Goal: Information Seeking & Learning: Learn about a topic

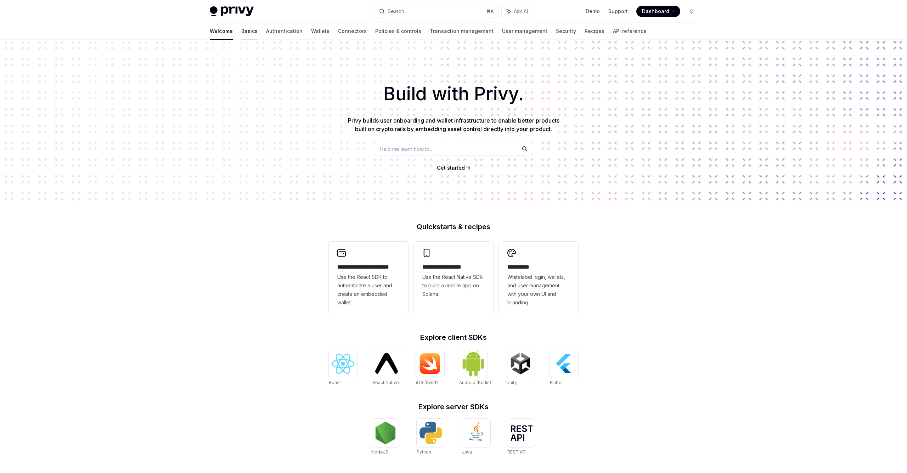
click at [241, 33] on link "Basics" at bounding box center [249, 31] width 16 height 17
type textarea "*"
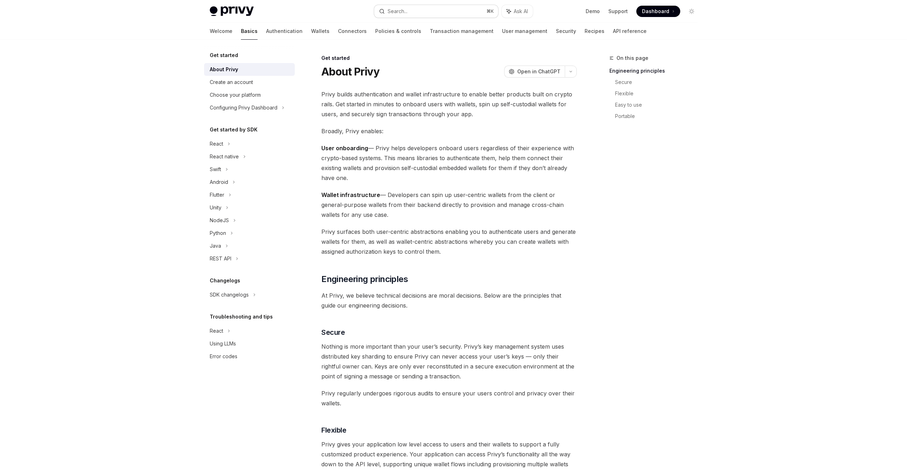
click at [420, 15] on button "Search... ⌘ K" at bounding box center [436, 11] width 124 height 13
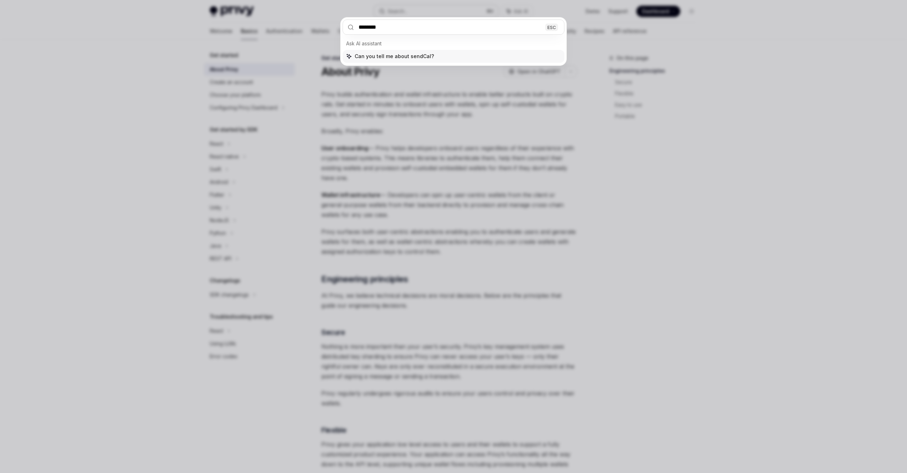
type input "*********"
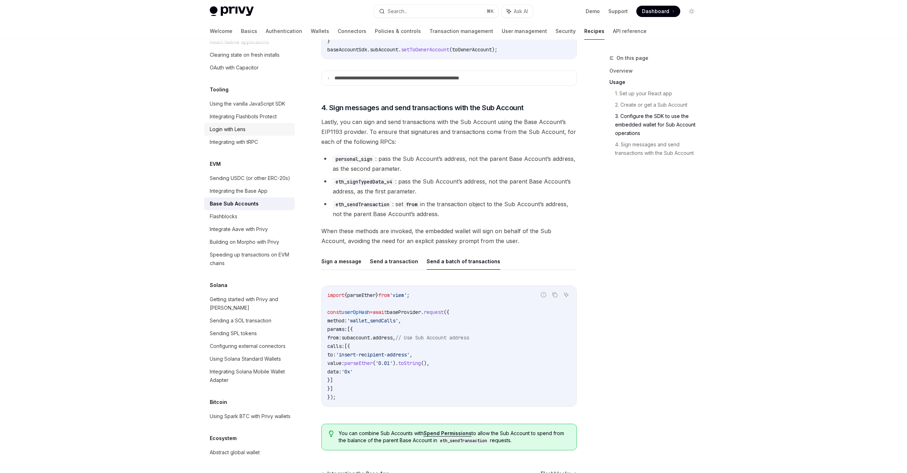
scroll to position [891, 0]
click at [613, 31] on link "API reference" at bounding box center [630, 31] width 34 height 17
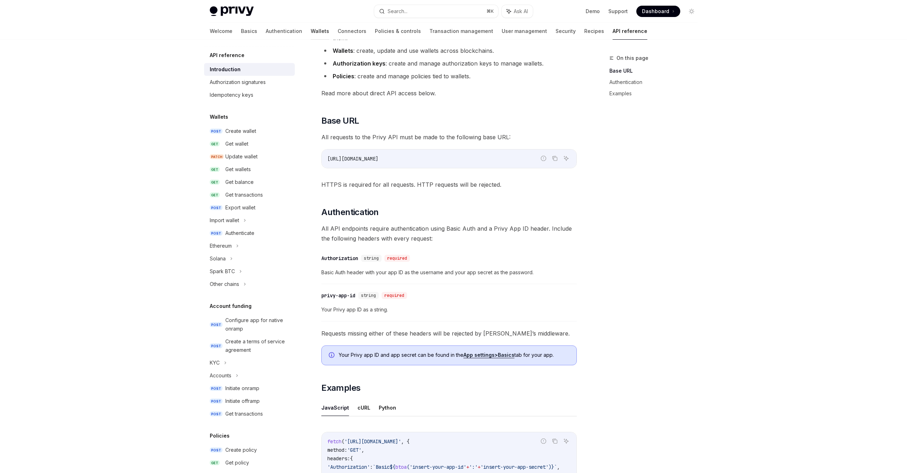
click at [311, 32] on link "Wallets" at bounding box center [320, 31] width 18 height 17
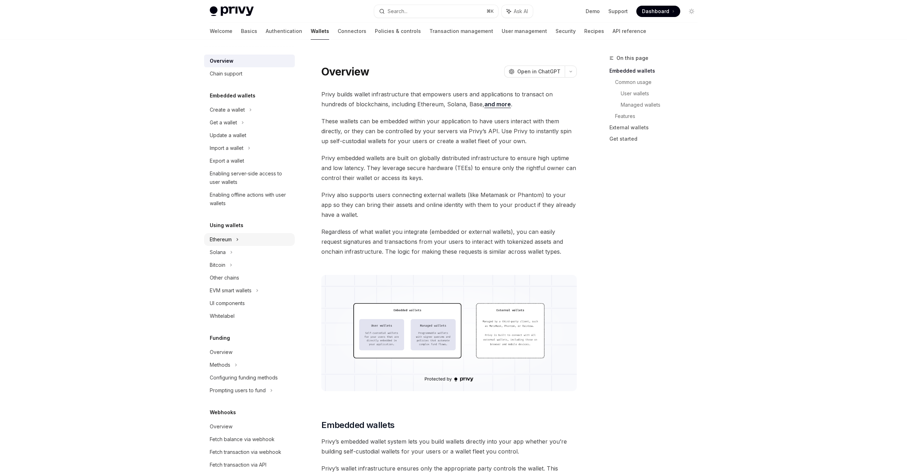
click at [233, 241] on div "Ethereum" at bounding box center [249, 239] width 91 height 13
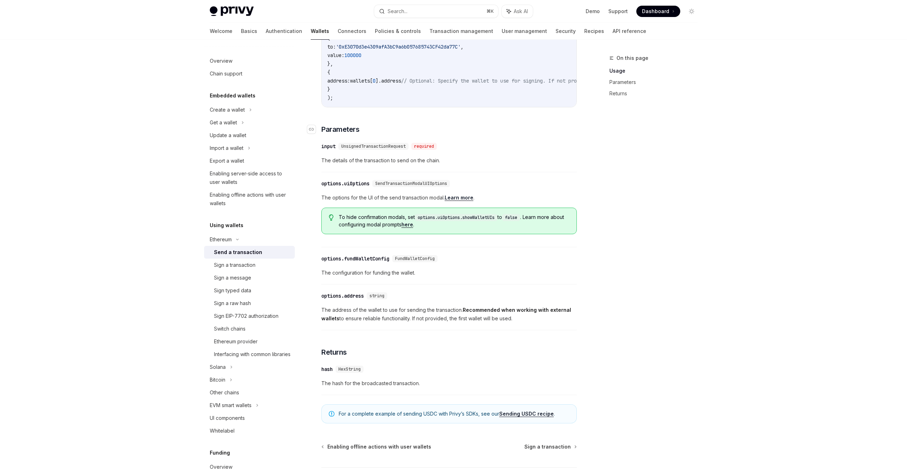
scroll to position [238, 0]
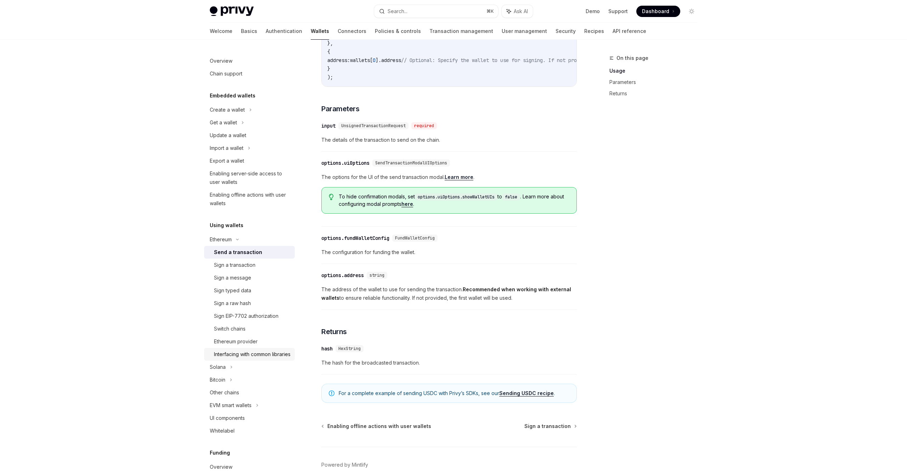
click at [252, 354] on div "Interfacing with common libraries" at bounding box center [252, 354] width 77 height 9
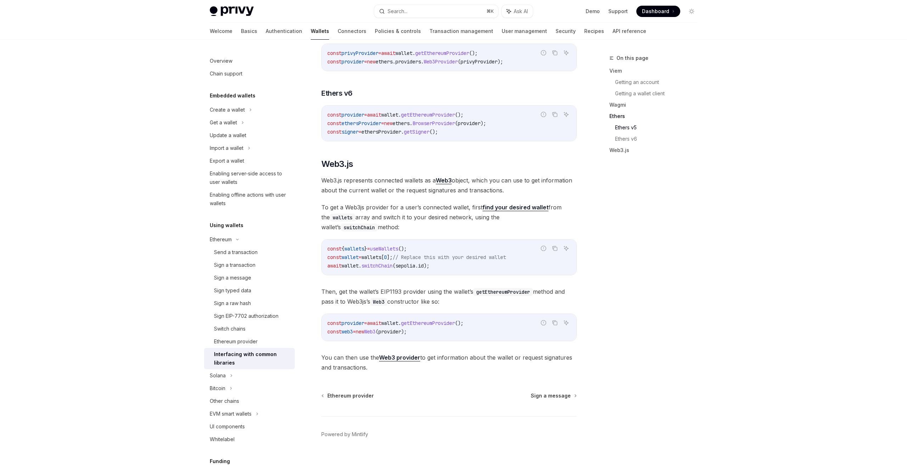
scroll to position [775, 0]
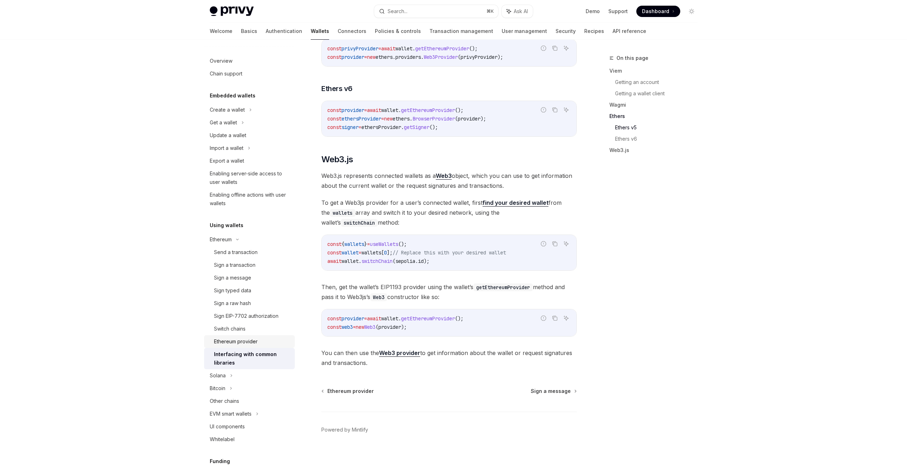
click at [208, 343] on link "Ethereum provider" at bounding box center [249, 341] width 91 height 13
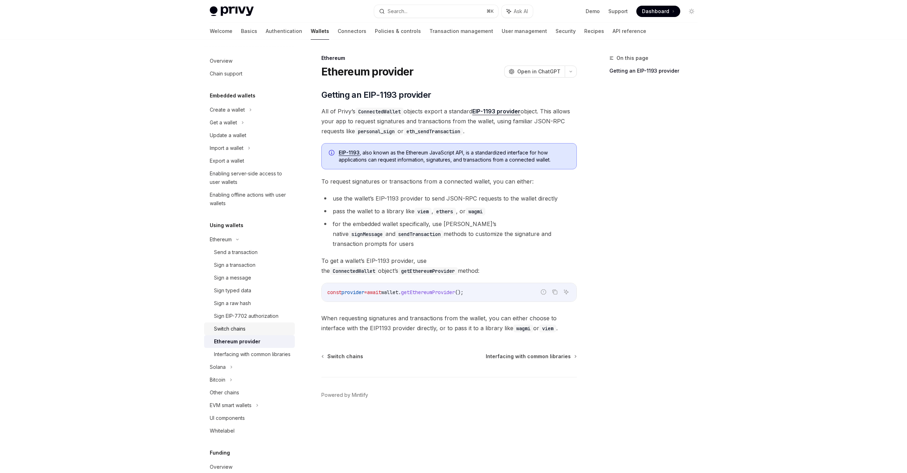
click at [221, 331] on div "Switch chains" at bounding box center [230, 328] width 32 height 9
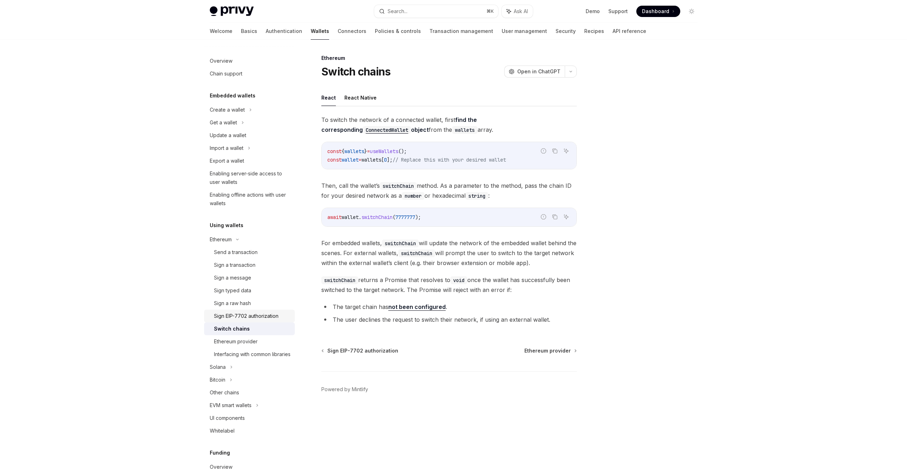
click at [227, 319] on div "Sign EIP-7702 authorization" at bounding box center [246, 316] width 64 height 9
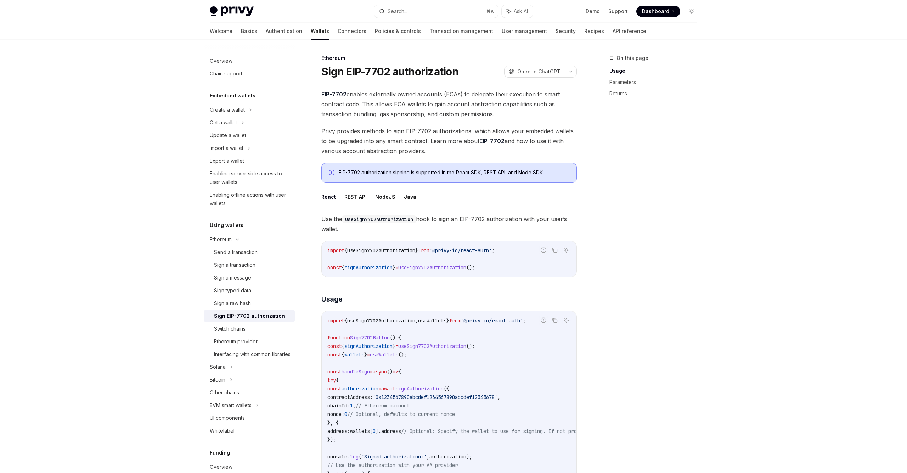
click at [356, 193] on button "REST API" at bounding box center [355, 196] width 22 height 17
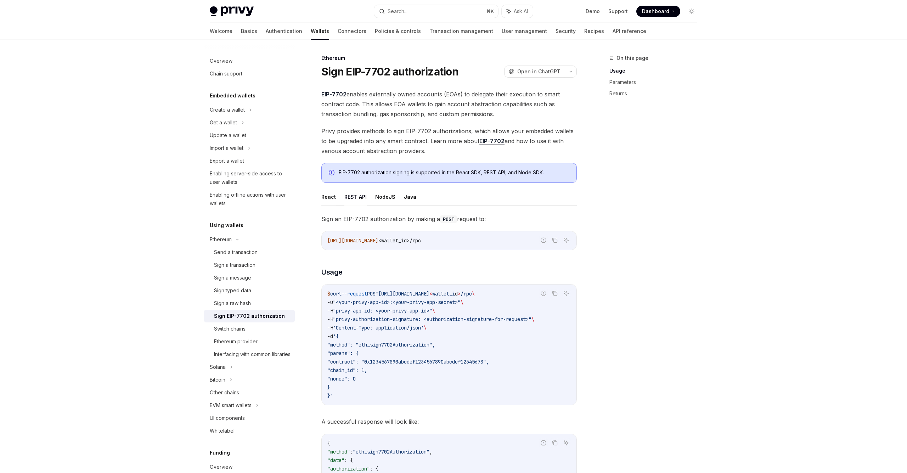
click at [333, 195] on button "React" at bounding box center [328, 196] width 15 height 17
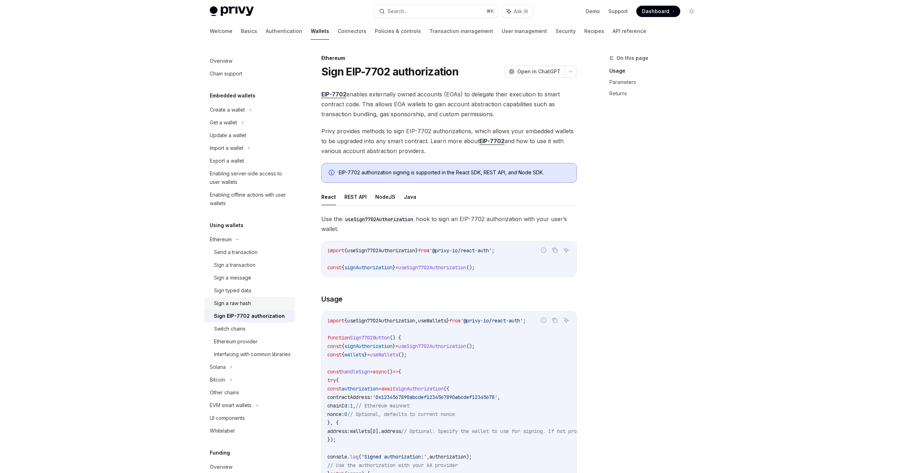
click at [238, 298] on link "Sign a raw hash" at bounding box center [249, 303] width 91 height 13
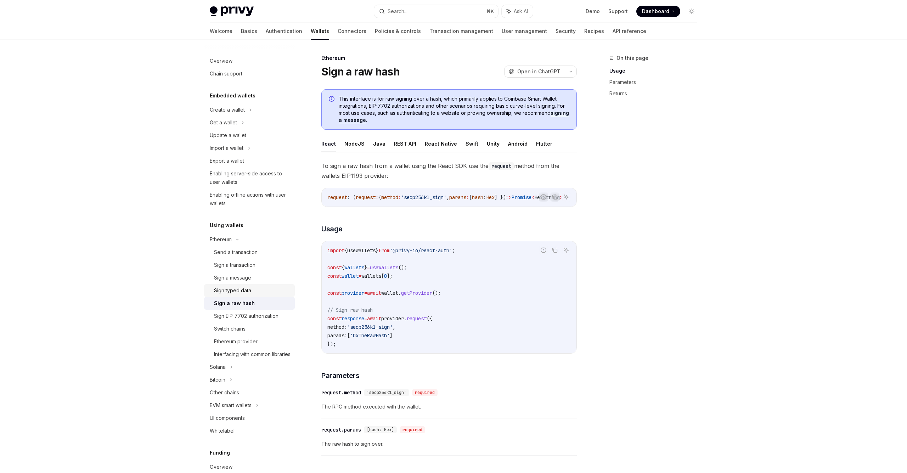
click at [229, 286] on link "Sign typed data" at bounding box center [249, 290] width 91 height 13
type textarea "*"
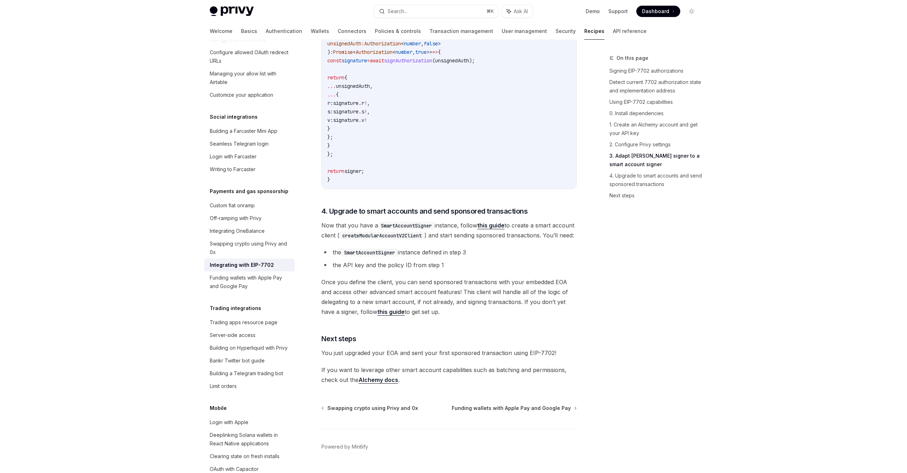
scroll to position [1462, 0]
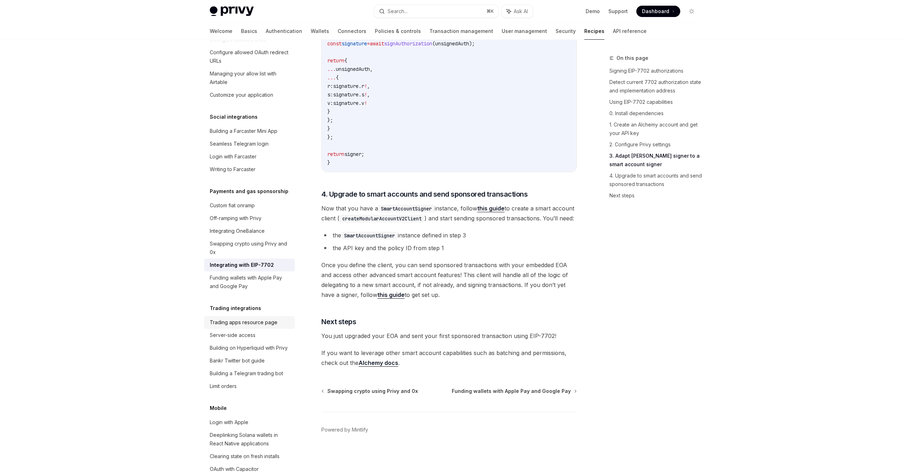
click at [232, 318] on div "Trading apps resource page" at bounding box center [244, 322] width 68 height 9
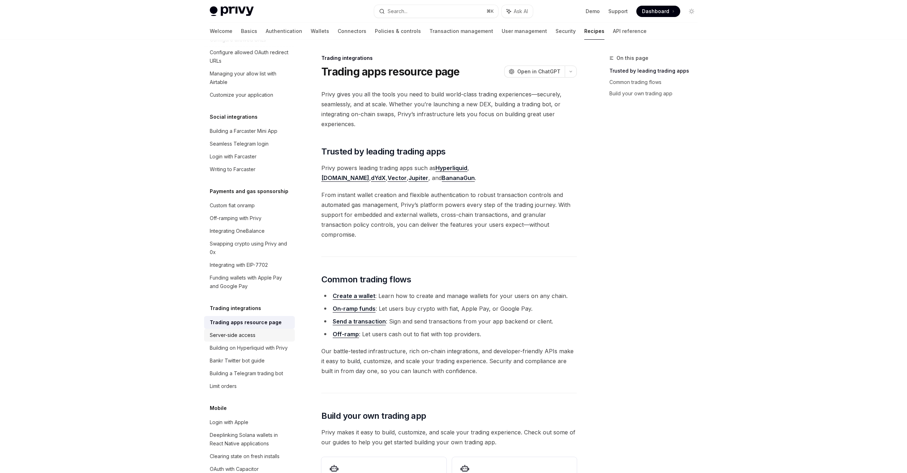
click at [230, 331] on div "Server-side access" at bounding box center [233, 335] width 46 height 9
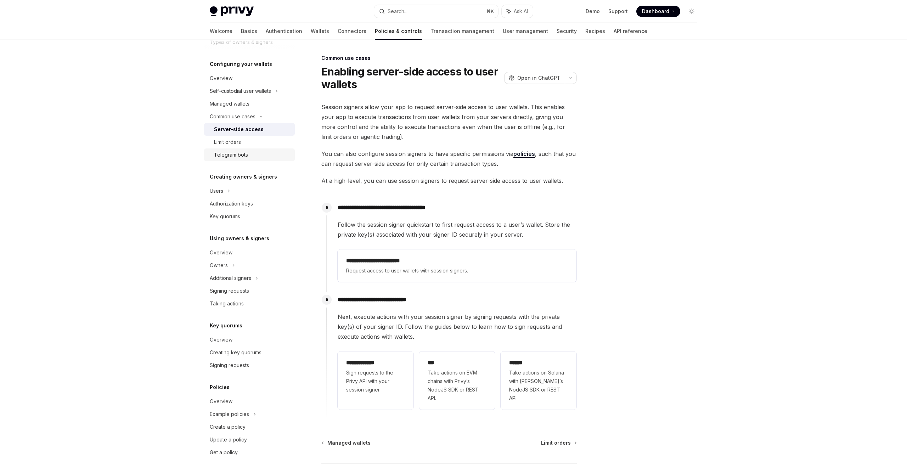
click at [215, 158] on div "Telegram bots" at bounding box center [231, 155] width 34 height 9
type textarea "*"
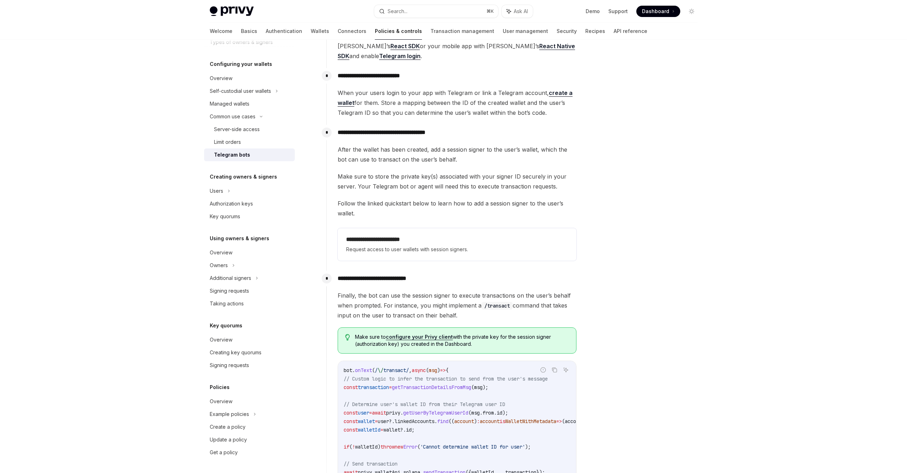
scroll to position [426, 0]
